Goal: Complete application form

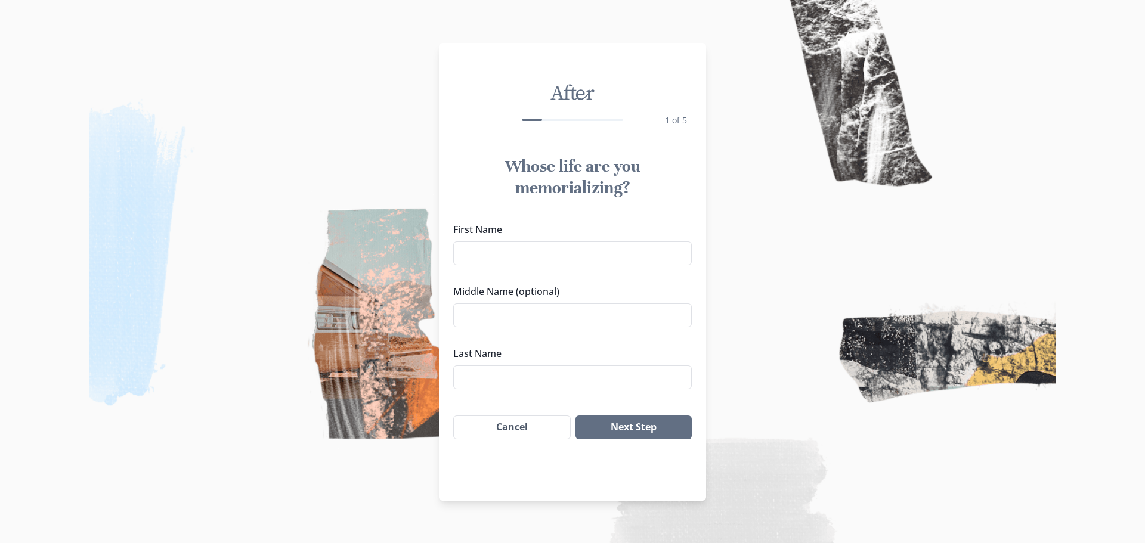
click at [586, 233] on label "First Name" at bounding box center [568, 229] width 231 height 14
click at [586, 242] on input "First Name" at bounding box center [572, 254] width 239 height 24
type input "Dorothy"
click at [598, 312] on input "Middle Name (optional)" at bounding box center [572, 316] width 239 height 24
type input "Joy"
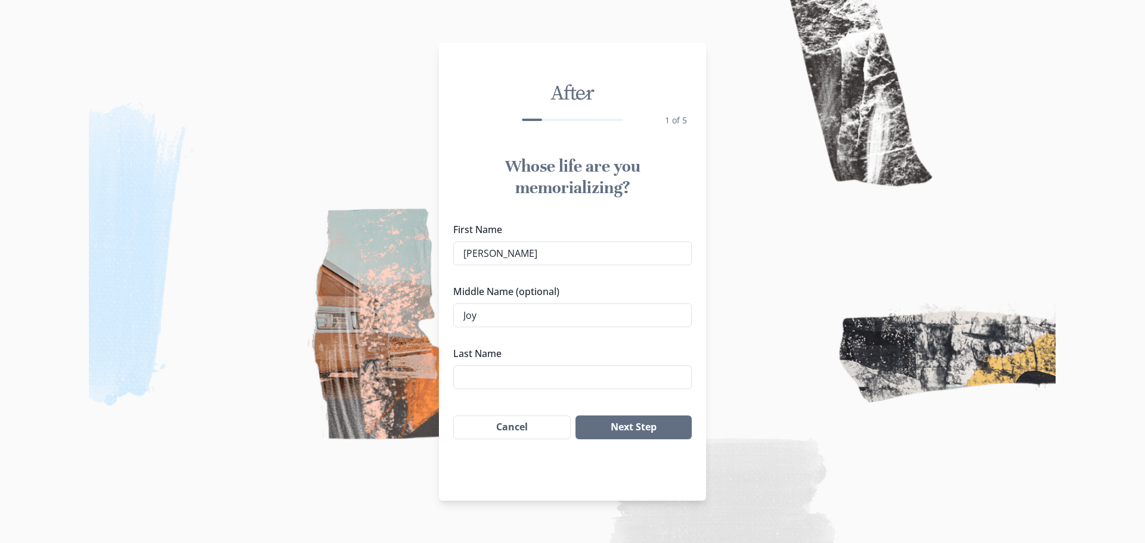
click at [542, 348] on label "Last Name" at bounding box center [568, 354] width 231 height 14
click at [542, 366] on input "Last Name" at bounding box center [572, 378] width 239 height 24
type input "Garnett"
click at [644, 432] on button "Next Step" at bounding box center [634, 428] width 116 height 24
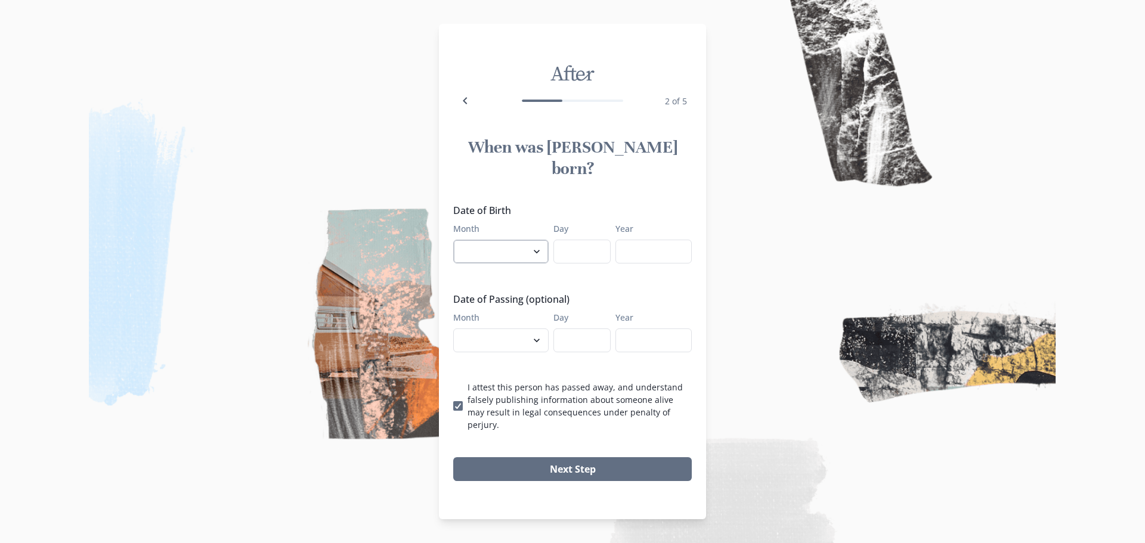
click at [523, 250] on select "January February March April May June July August September October November De…" at bounding box center [500, 252] width 95 height 24
select select "2"
click at [453, 240] on select "January February March April May June July August September October November De…" at bounding box center [500, 252] width 95 height 24
click at [565, 222] on label "Day" at bounding box center [578, 228] width 50 height 13
click at [565, 240] on input "Day" at bounding box center [581, 252] width 57 height 24
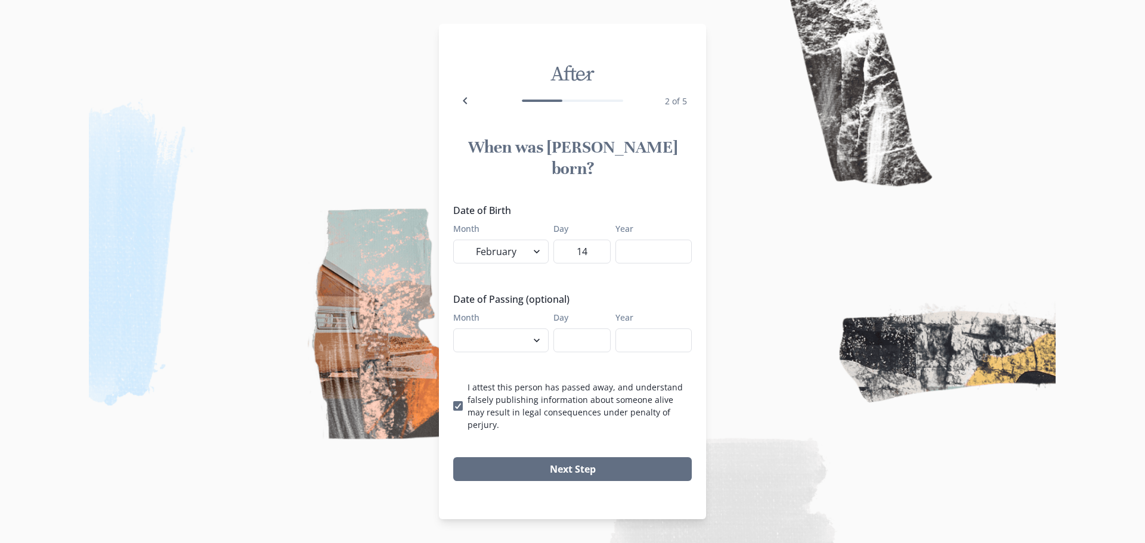
type input "14"
click at [651, 245] on input "Year" at bounding box center [653, 252] width 76 height 24
type input "1953"
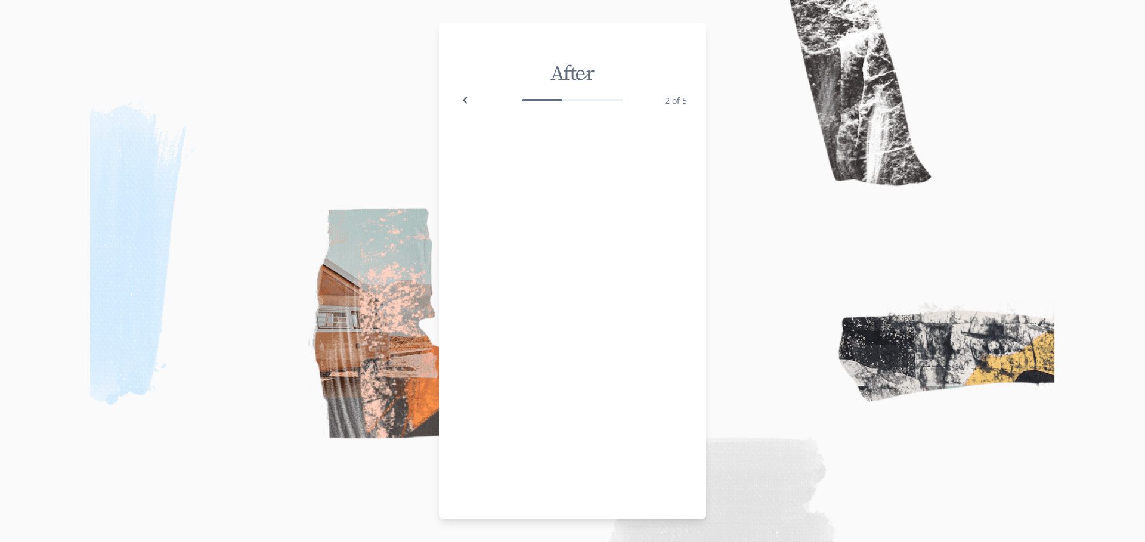
select select "2"
